Goal: Information Seeking & Learning: Learn about a topic

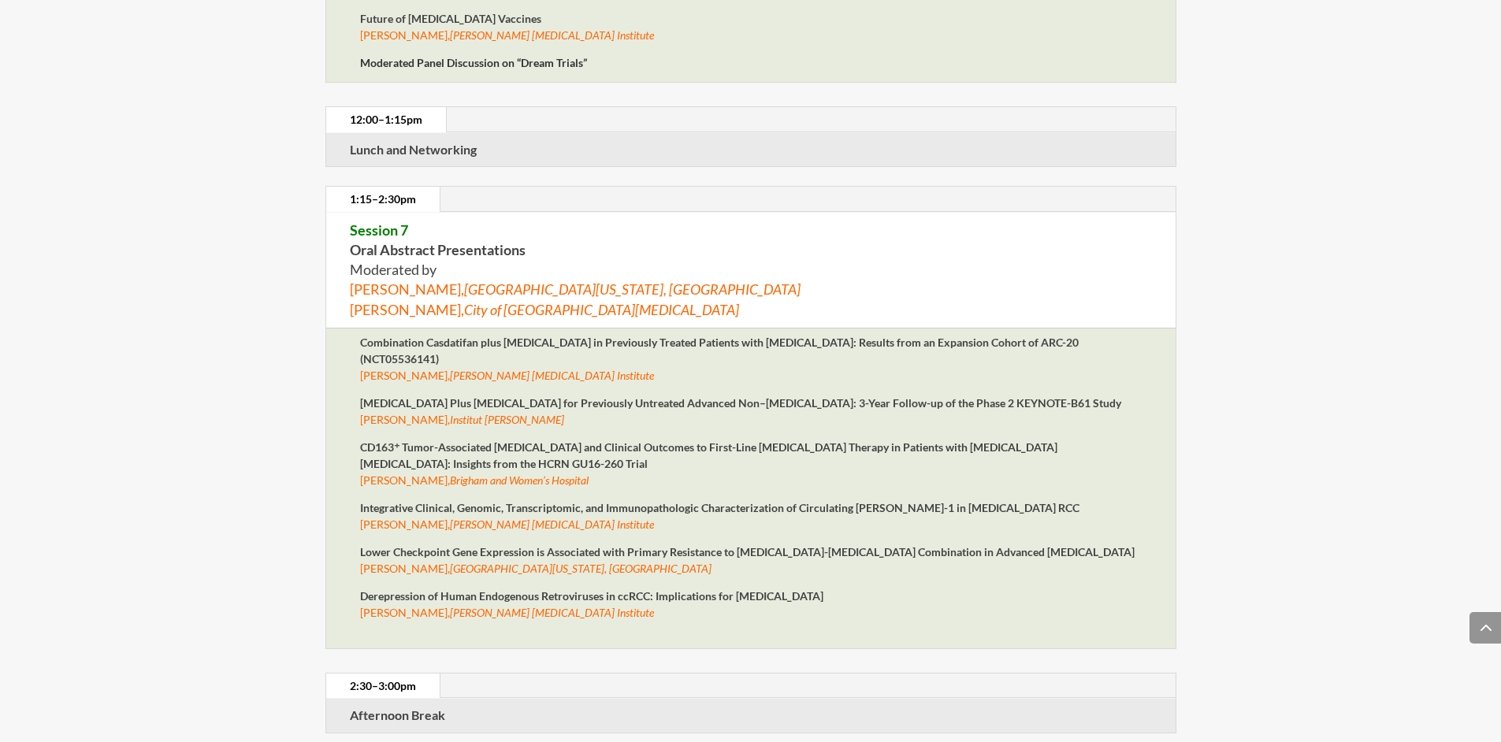
scroll to position [5603, 0]
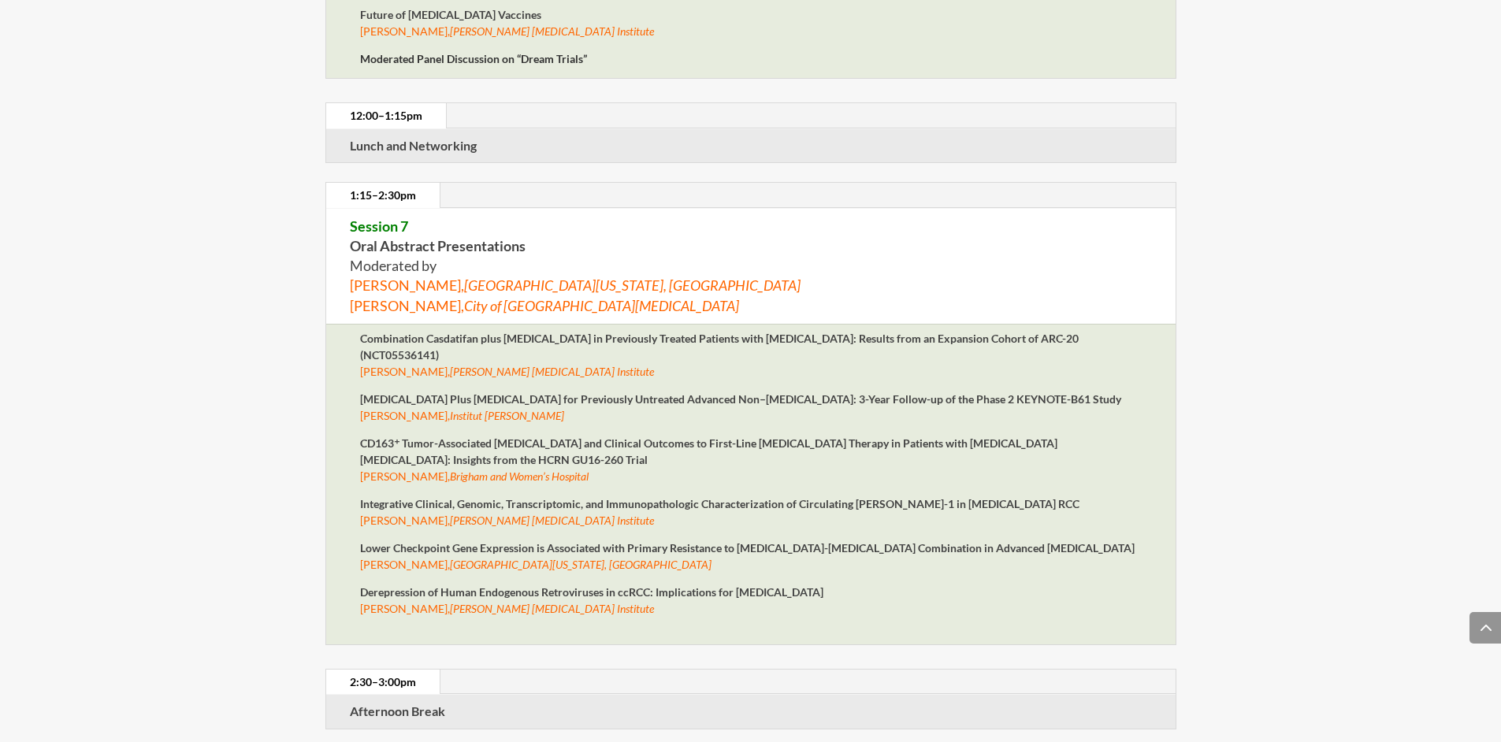
click at [588, 485] on p "CD163⁺ Tumor-Associated [MEDICAL_DATA] and Clinical Outcomes to First-Line [MED…" at bounding box center [751, 465] width 782 height 61
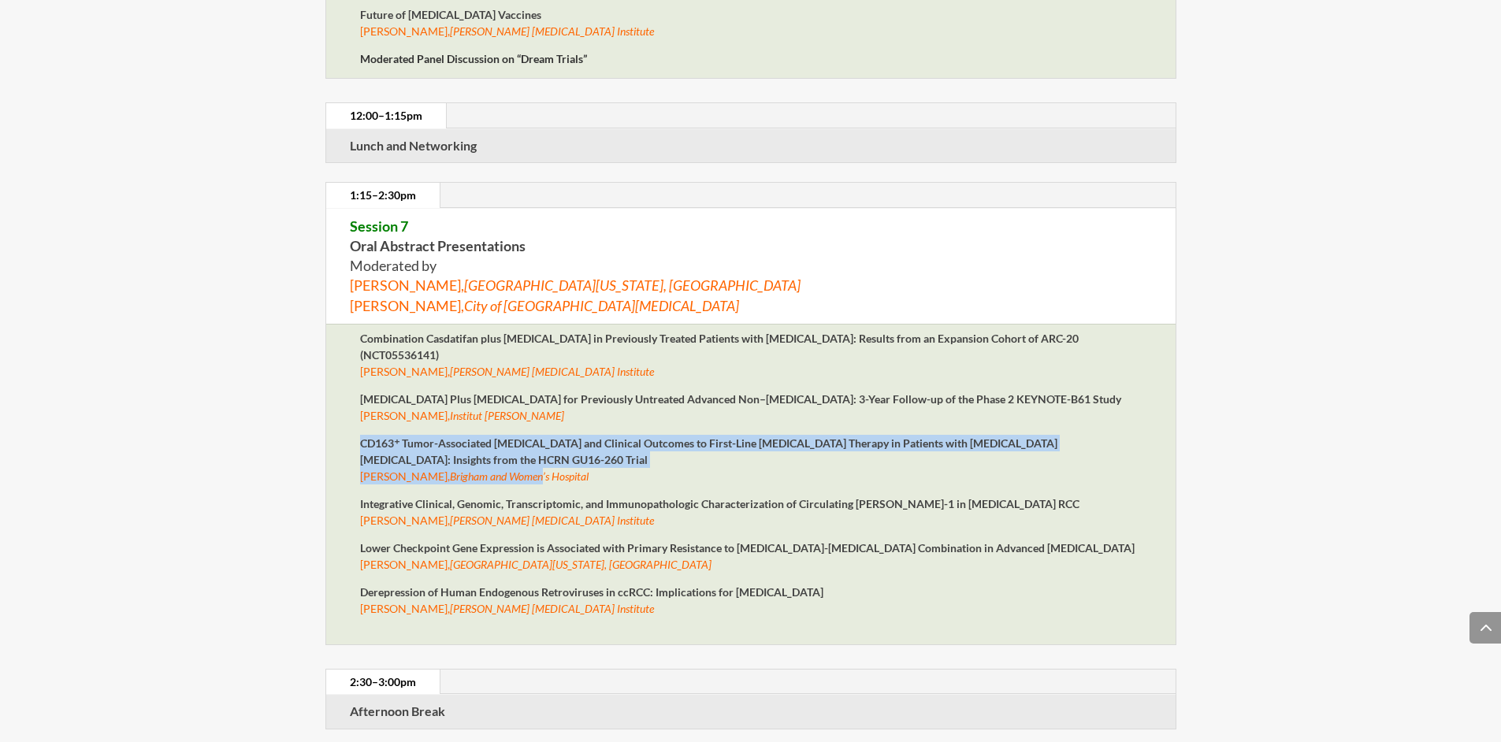
drag, startPoint x: 362, startPoint y: 460, endPoint x: 526, endPoint y: 490, distance: 166.6
click at [526, 490] on p "CD163⁺ Tumor-Associated [MEDICAL_DATA] and Clinical Outcomes to First-Line [MED…" at bounding box center [751, 465] width 782 height 61
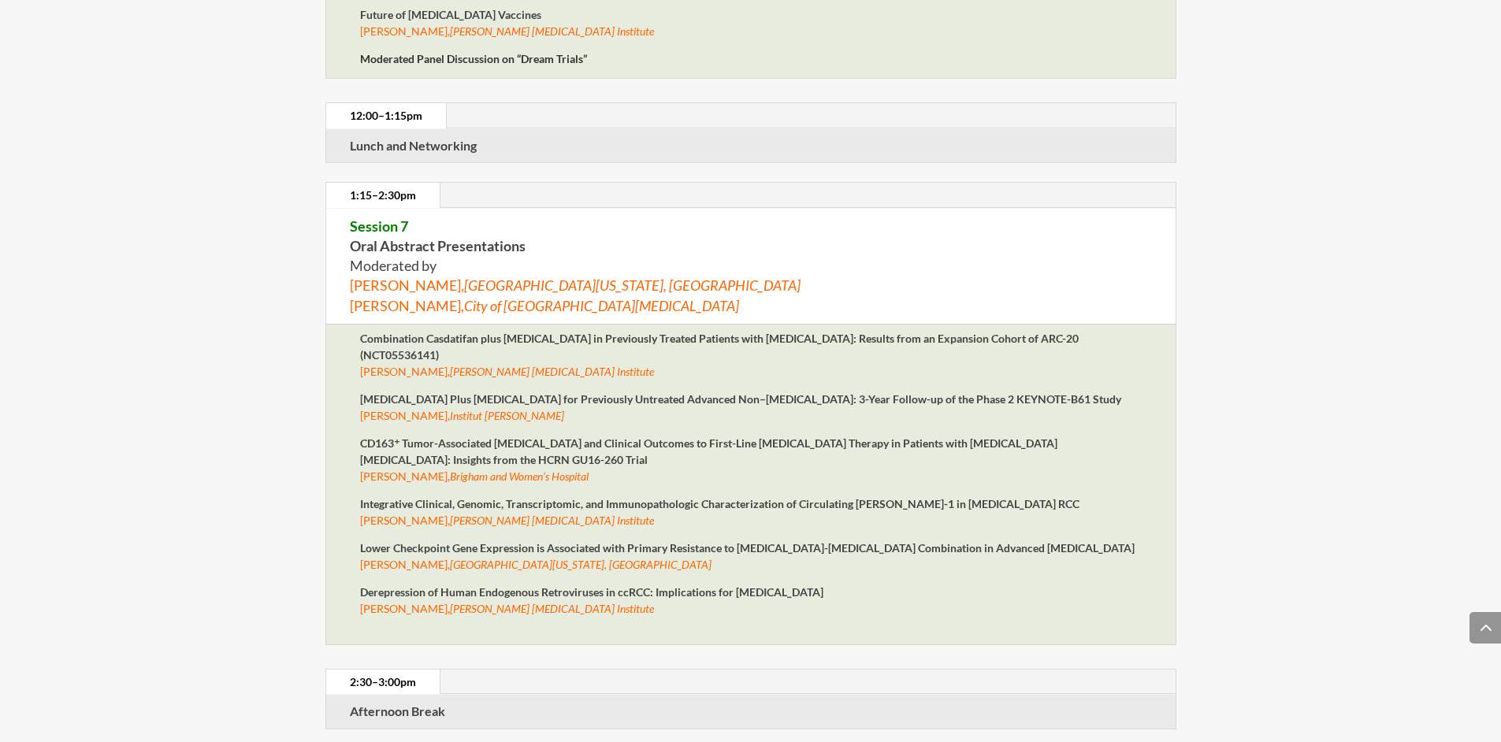
click at [530, 483] on em "Brigham and Women’s Hospital" at bounding box center [519, 476] width 139 height 13
click at [518, 465] on p "CD163⁺ Tumor-Associated [MEDICAL_DATA] and Clinical Outcomes to First-Line [MED…" at bounding box center [751, 465] width 782 height 61
click at [502, 483] on em "Brigham and Women’s Hospital" at bounding box center [519, 476] width 139 height 13
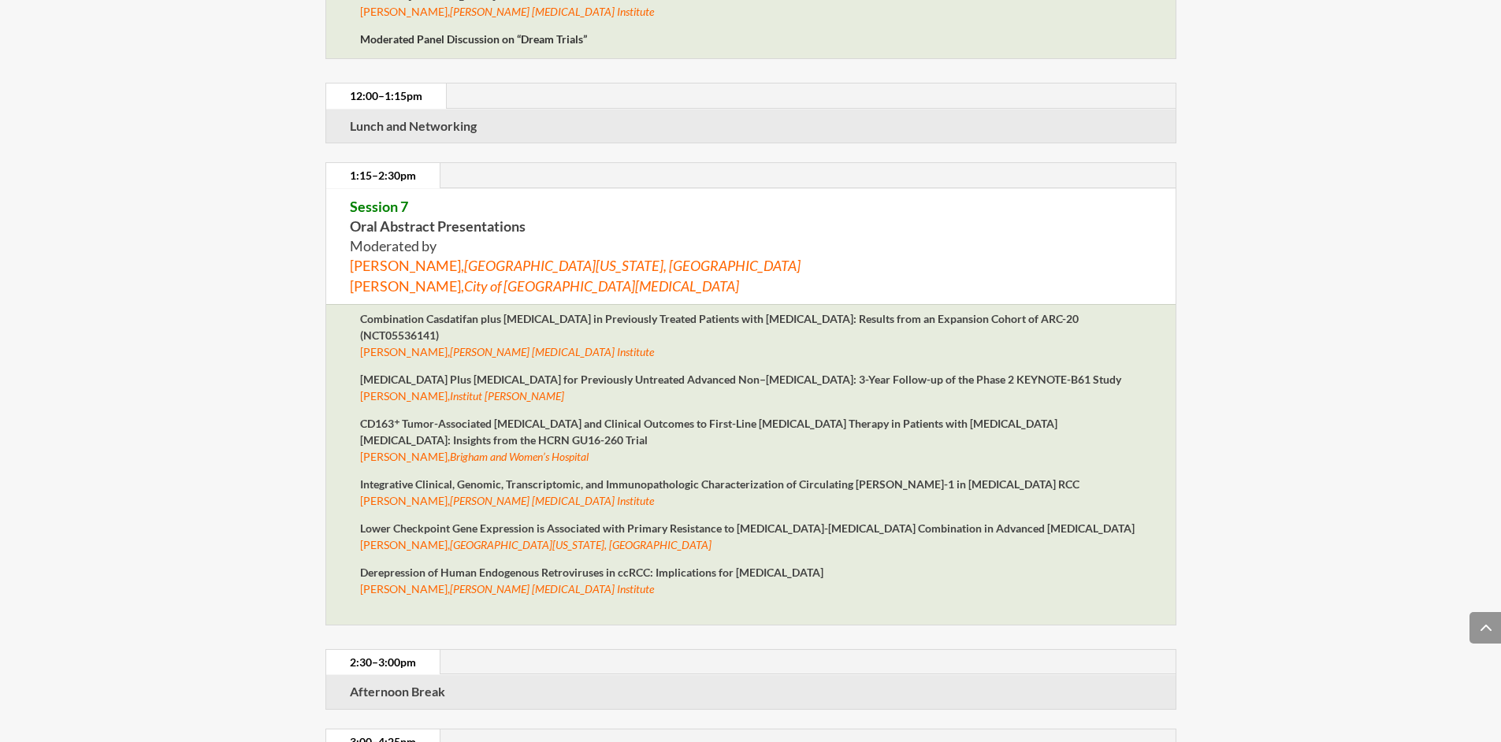
click at [380, 462] on p "CD163⁺ Tumor-Associated [MEDICAL_DATA] and Clinical Outcomes to First-Line [MED…" at bounding box center [751, 445] width 782 height 61
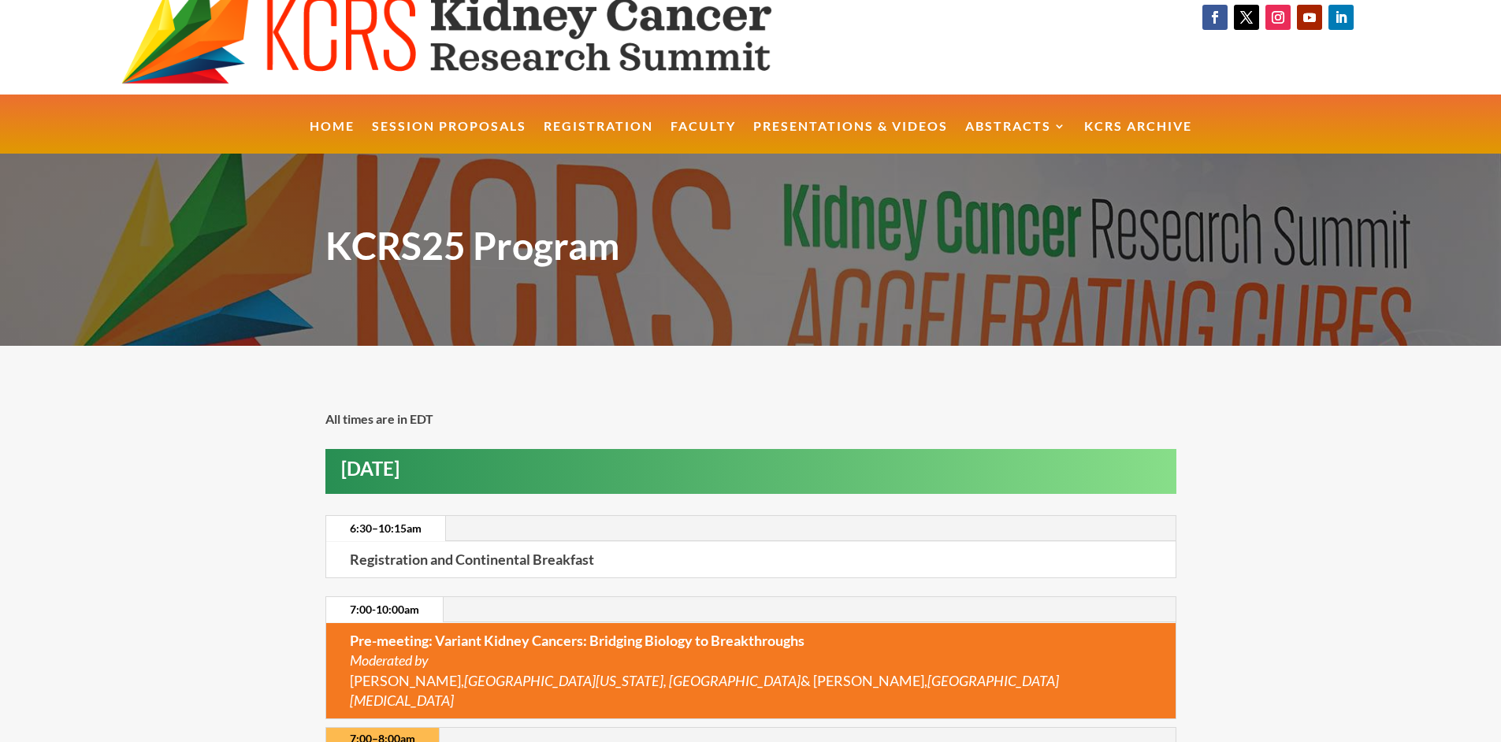
scroll to position [0, 0]
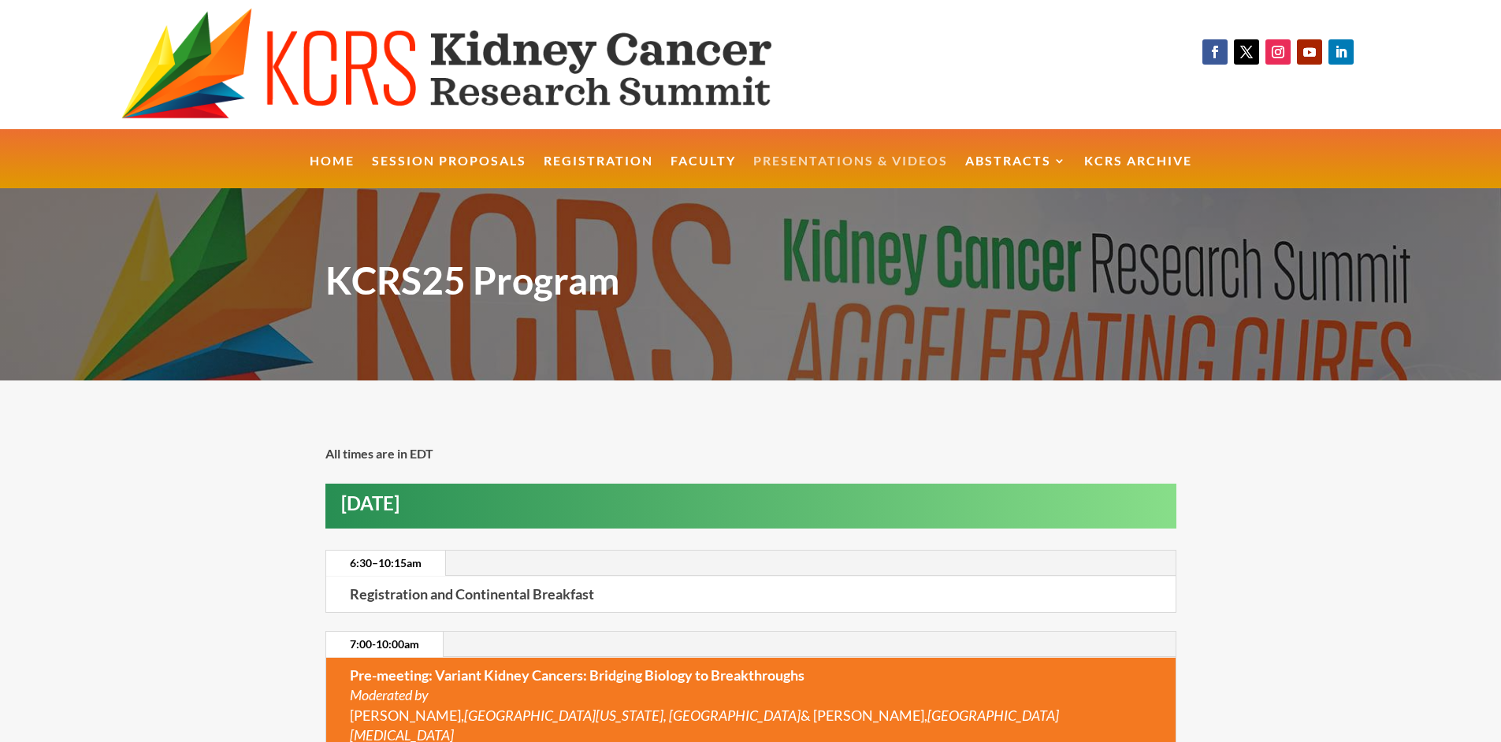
click at [841, 161] on link "Presentations & Videos" at bounding box center [850, 172] width 195 height 34
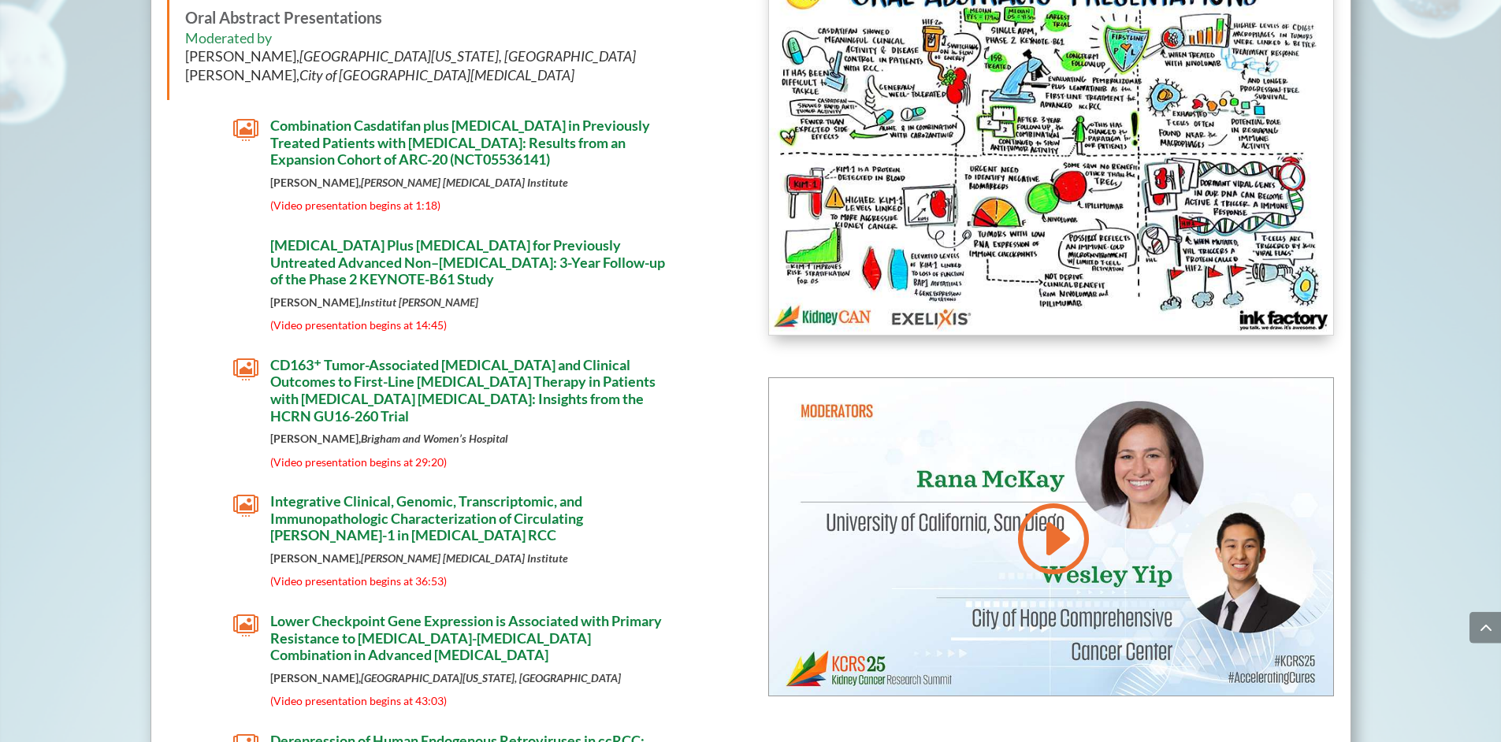
scroll to position [8397, 0]
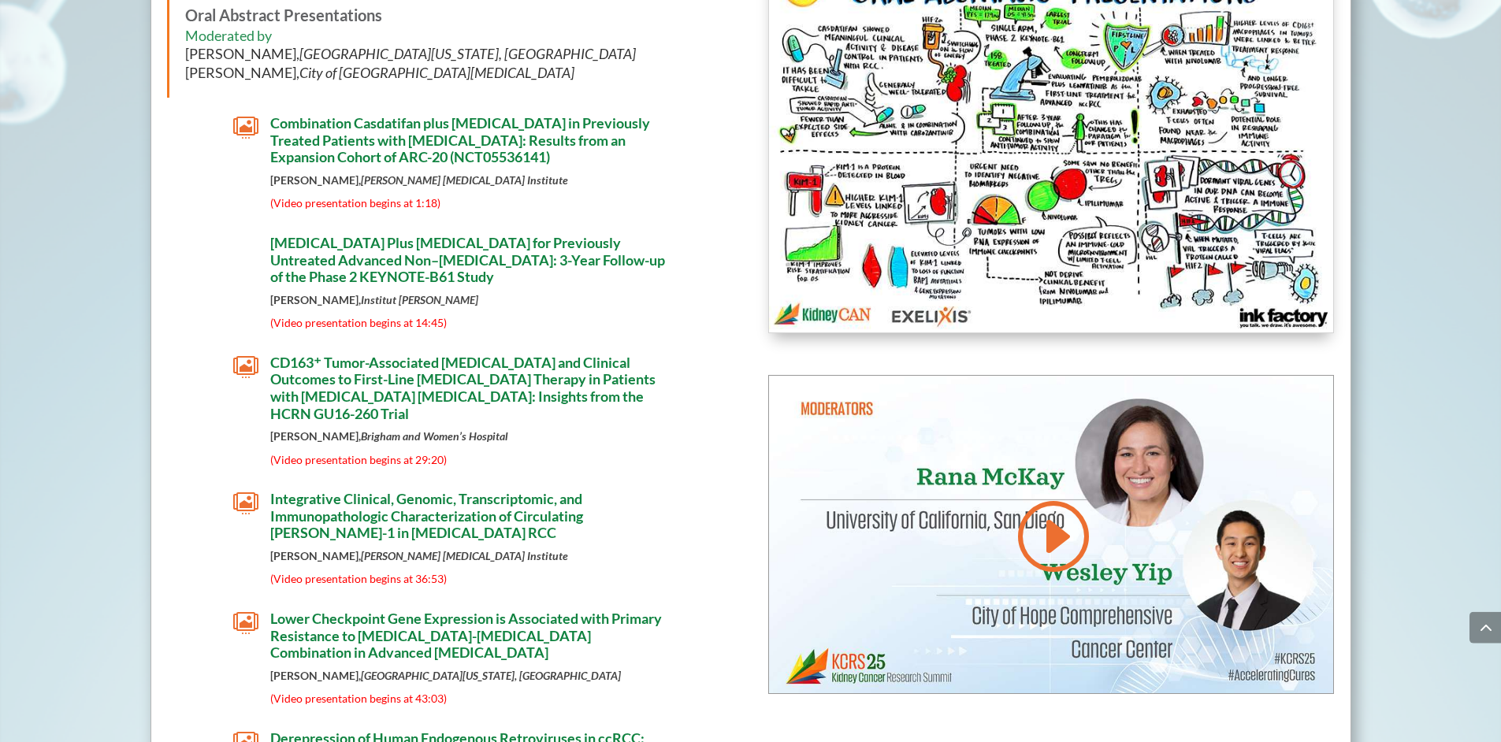
click at [247, 372] on span "" at bounding box center [245, 367] width 25 height 25
